Goal: Information Seeking & Learning: Understand process/instructions

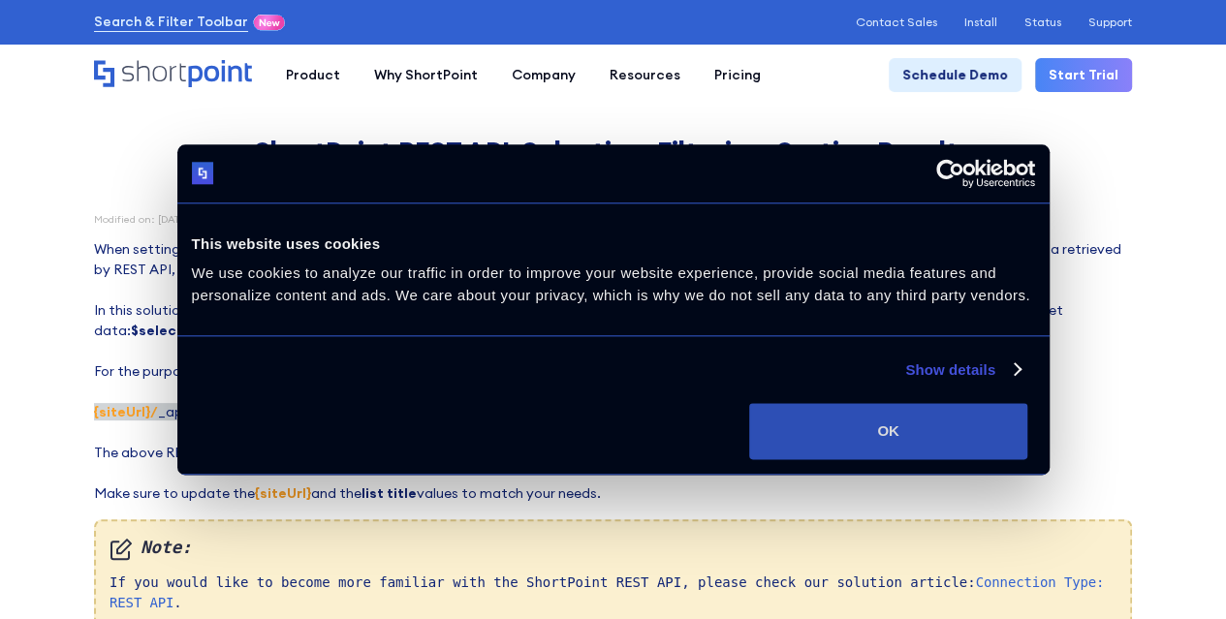
click at [1027, 459] on button "OK" at bounding box center [888, 431] width 278 height 56
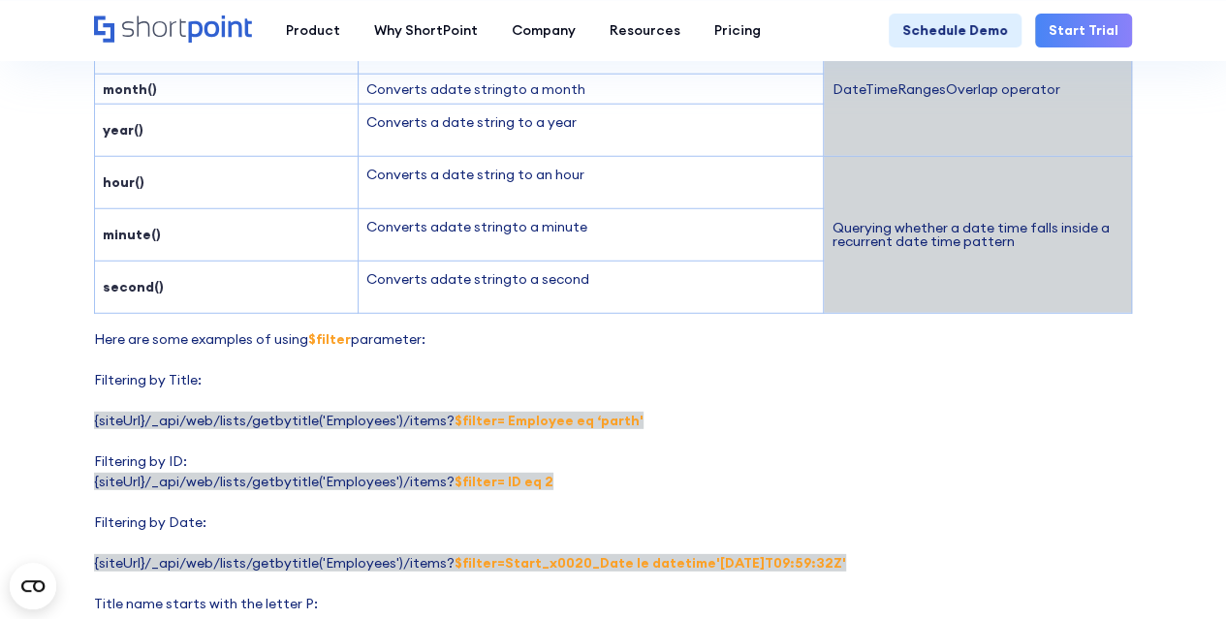
scroll to position [2713, 0]
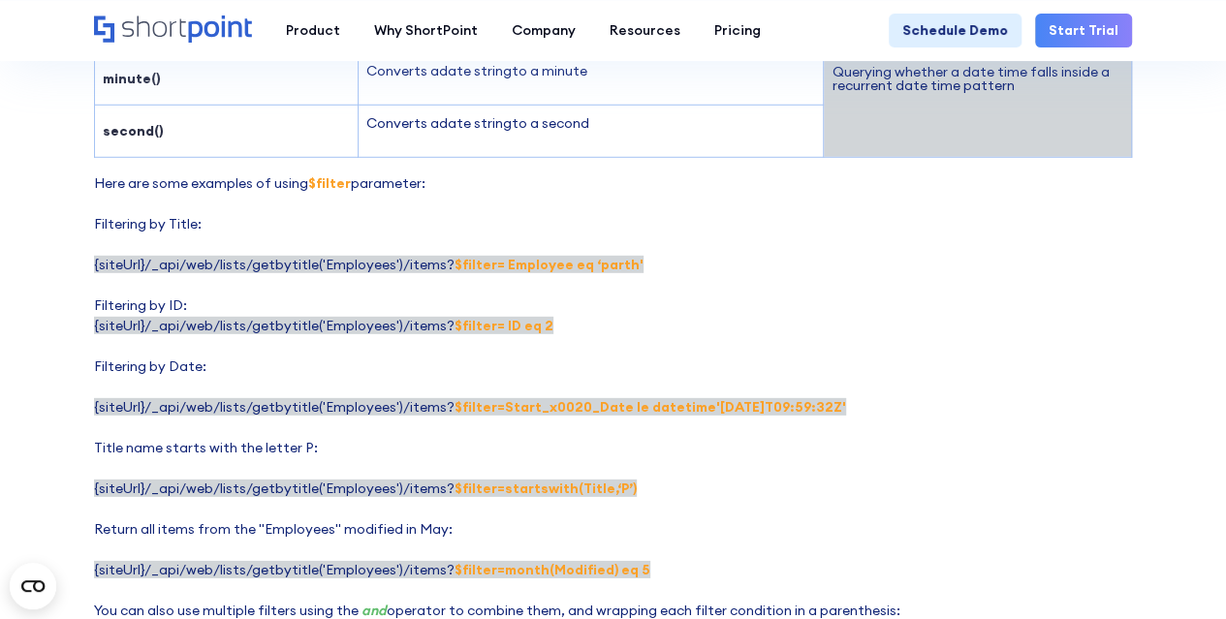
click at [657, 445] on p "Here are some examples of using $filter parameter: Filtering by Title: {siteUrl…" at bounding box center [613, 417] width 1038 height 488
drag, startPoint x: 570, startPoint y: 372, endPoint x: 851, endPoint y: 381, distance: 281.2
click at [851, 381] on p "Here are some examples of using $filter parameter: Filtering by Title: {siteUrl…" at bounding box center [613, 417] width 1038 height 488
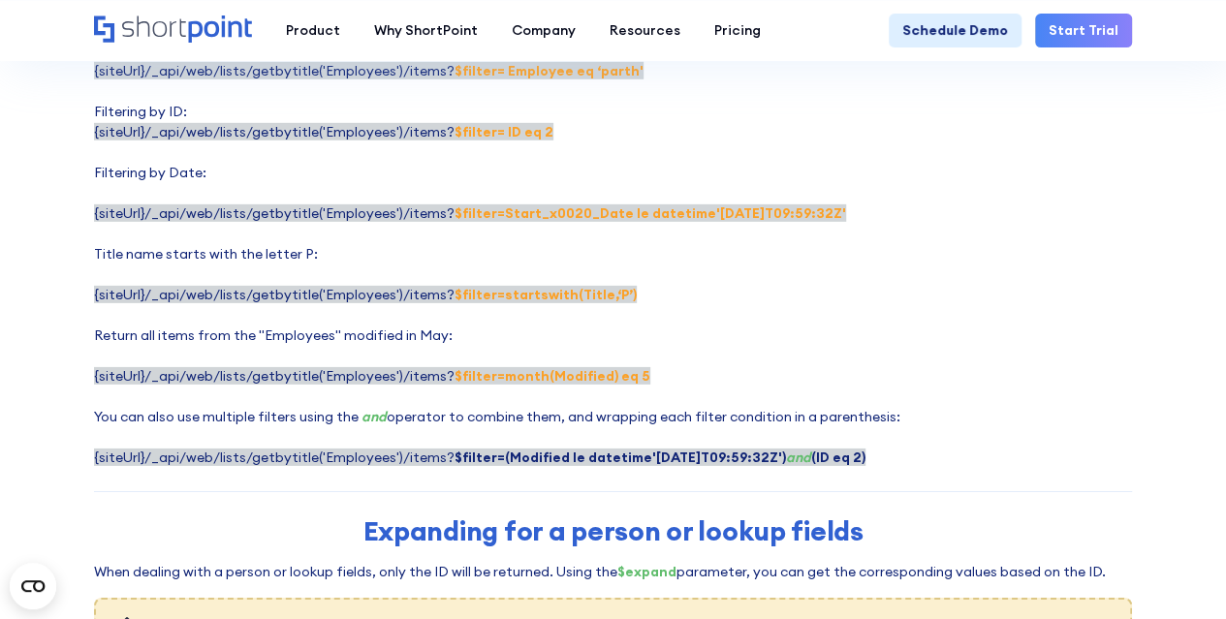
scroll to position [2907, 0]
click at [841, 247] on p "Here are some examples of using $filter parameter: Filtering by Title: {siteUrl…" at bounding box center [613, 224] width 1038 height 488
click at [659, 204] on strong "$filter=Start_x0020_Date le datetime'[DATE]T09:59:32Z'" at bounding box center [651, 212] width 392 height 17
copy strong "datetime"
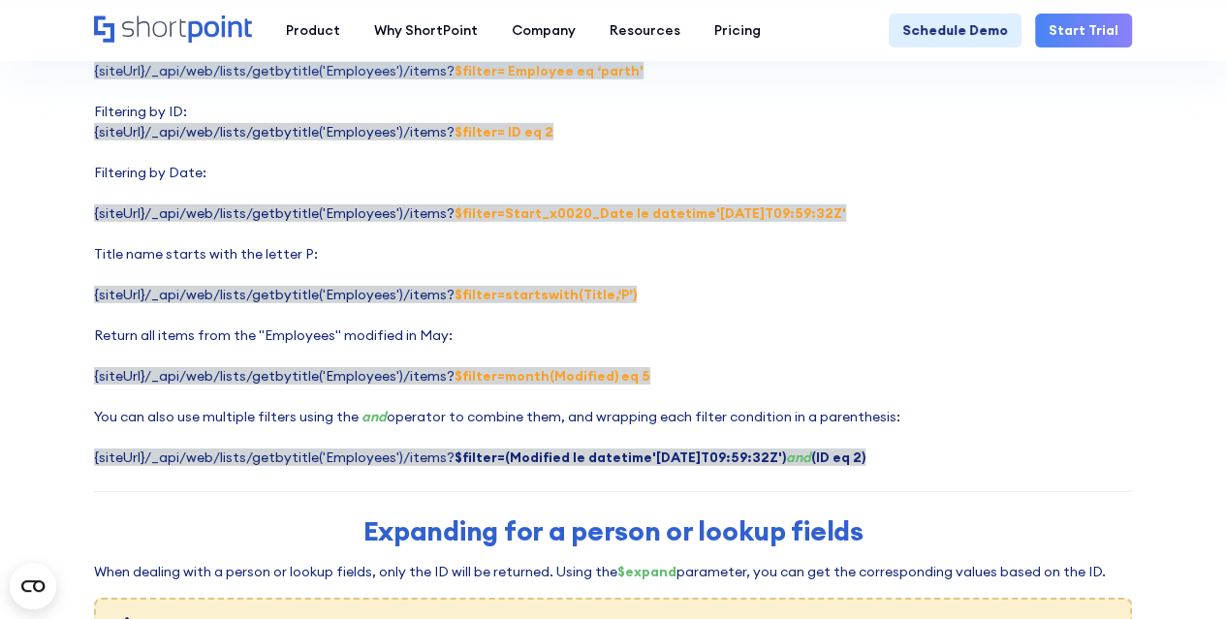
click at [806, 228] on p "Here are some examples of using $filter parameter: Filtering by Title: {siteUrl…" at bounding box center [613, 224] width 1038 height 488
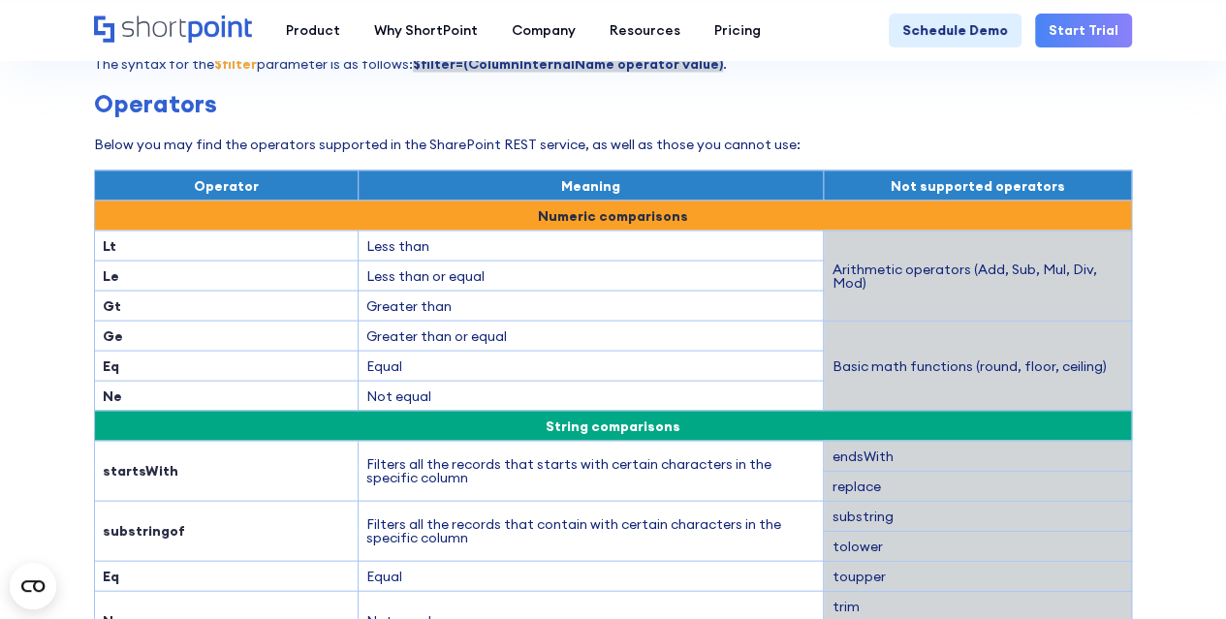
scroll to position [1841, 0]
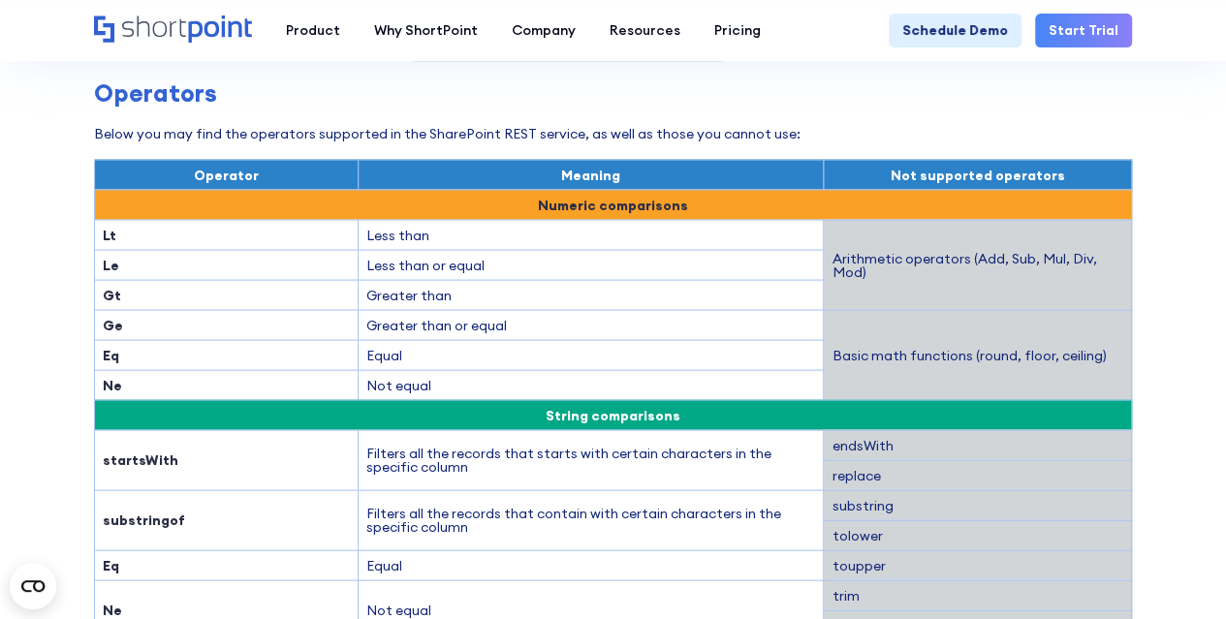
click at [100, 310] on td "Ge" at bounding box center [227, 325] width 264 height 30
click at [110, 317] on strong "Ge" at bounding box center [113, 325] width 20 height 17
copy strong "Ge"
